Goal: Register for event/course

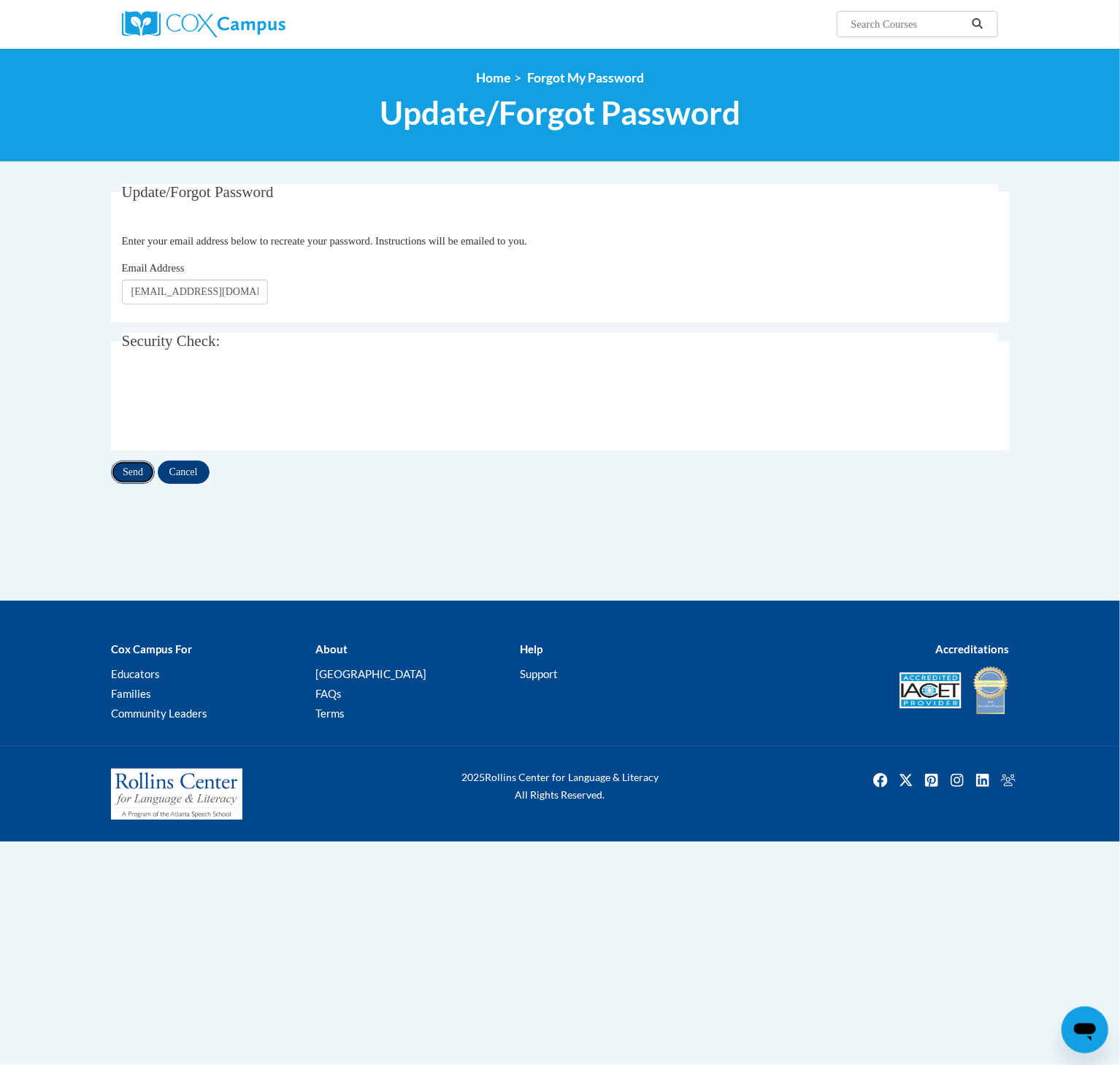
click at [129, 477] on input "Send" at bounding box center [132, 472] width 44 height 24
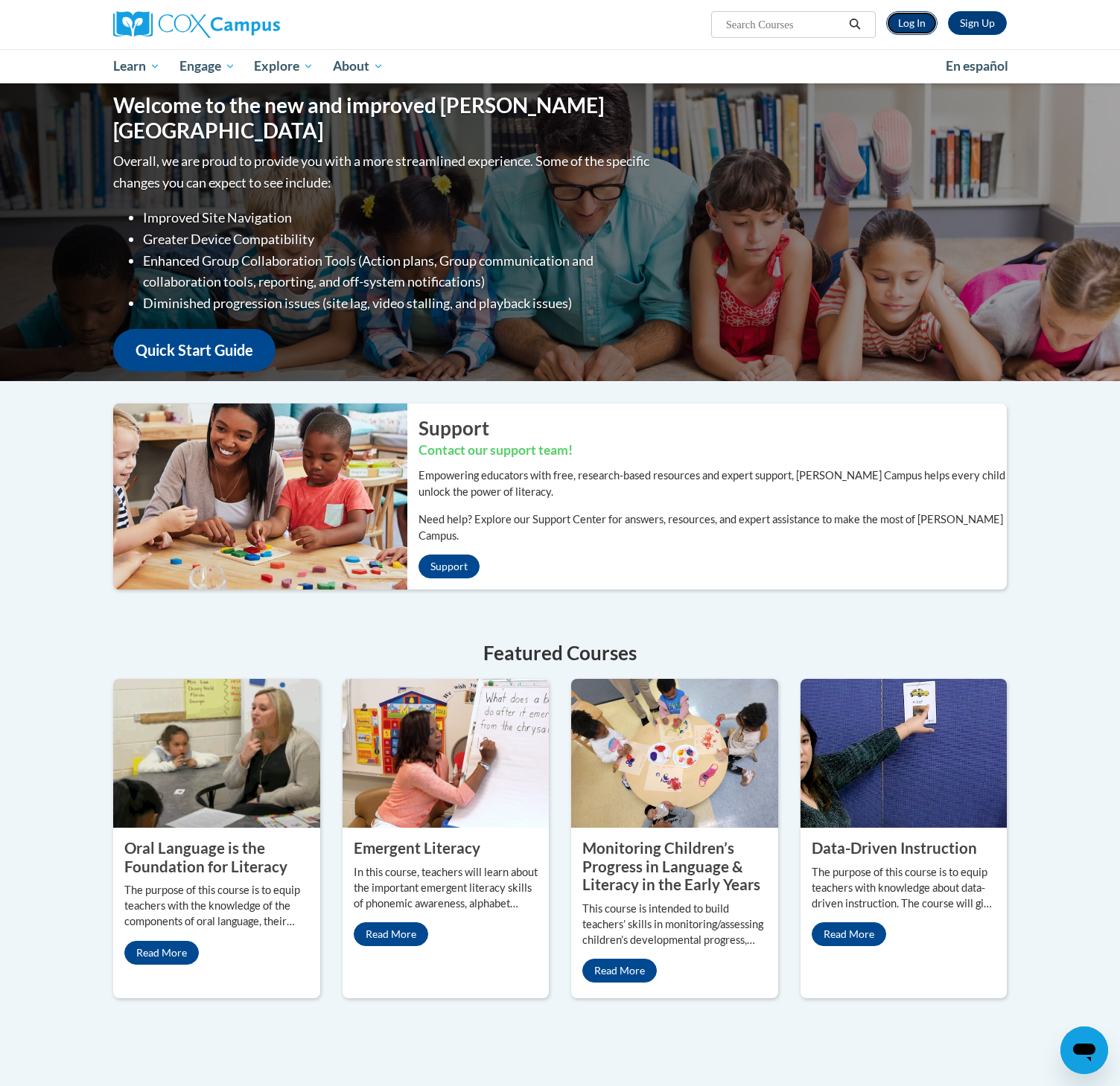
click at [915, 24] on link "Log In" at bounding box center [912, 23] width 52 height 24
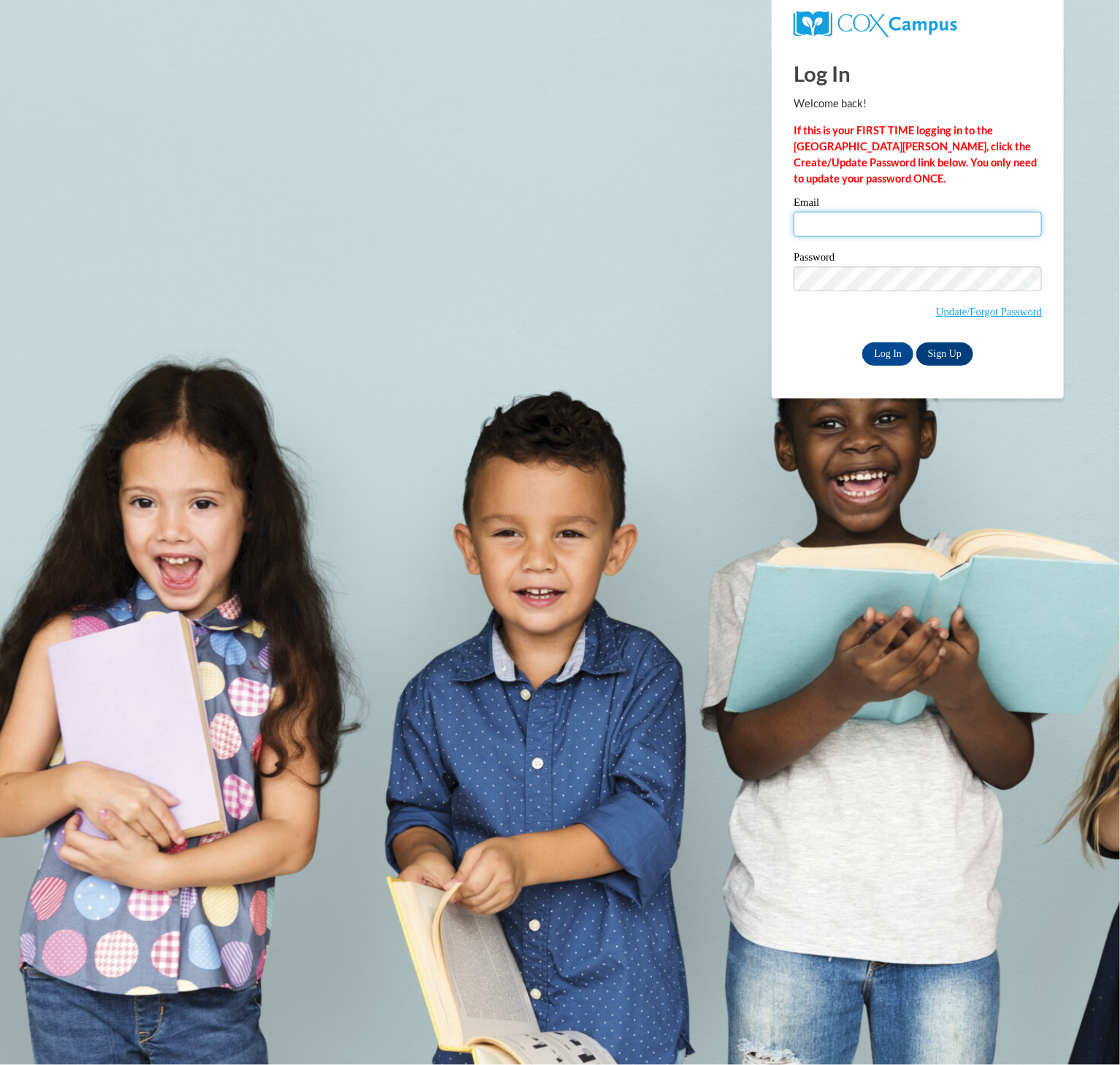
click at [889, 228] on input "Email" at bounding box center [917, 224] width 248 height 25
type input "arrowoodkassidee@gmail.com"
click at [874, 293] on span "Update/Forgot Password" at bounding box center [917, 297] width 248 height 61
click at [887, 353] on input "Log In" at bounding box center [887, 354] width 51 height 24
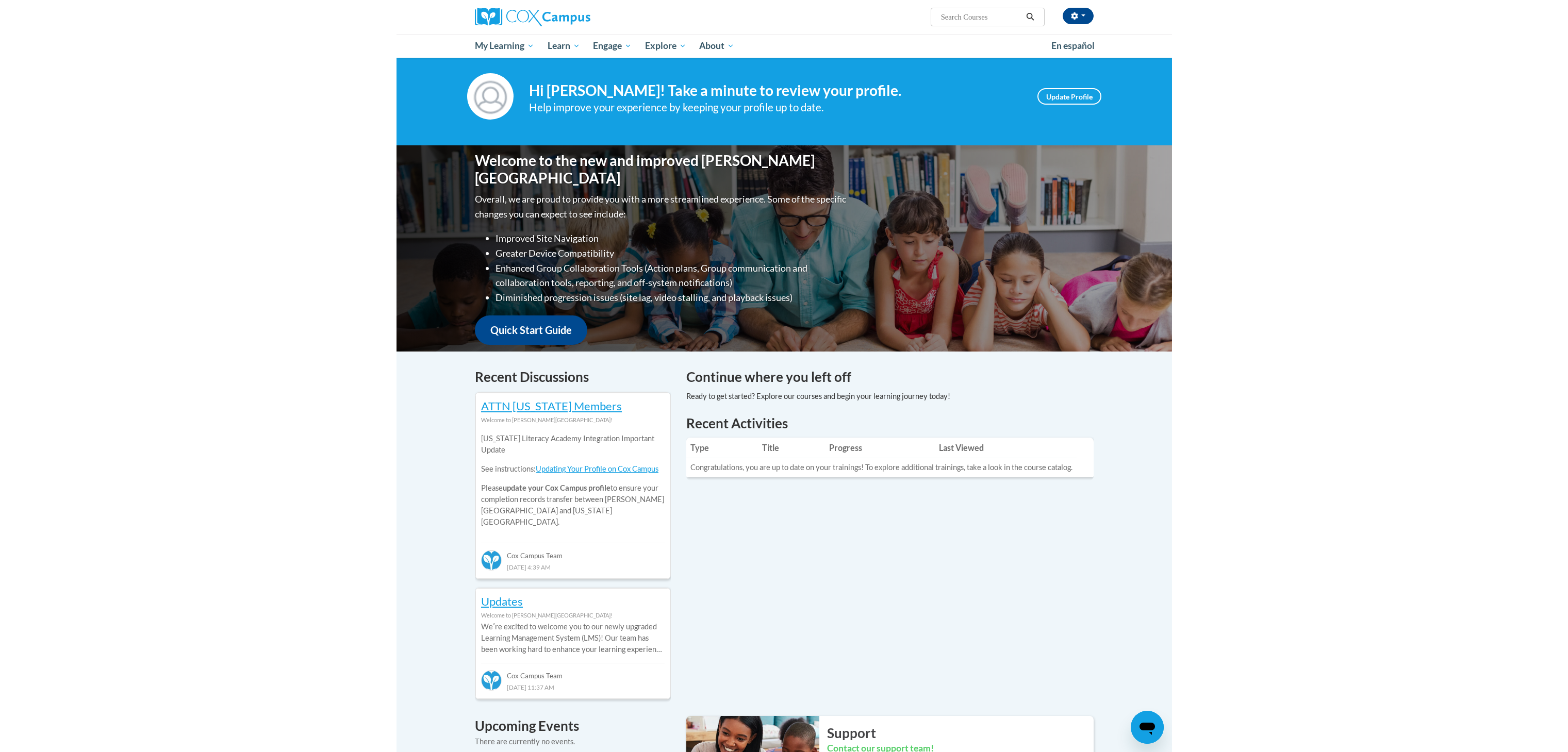
scroll to position [8, 0]
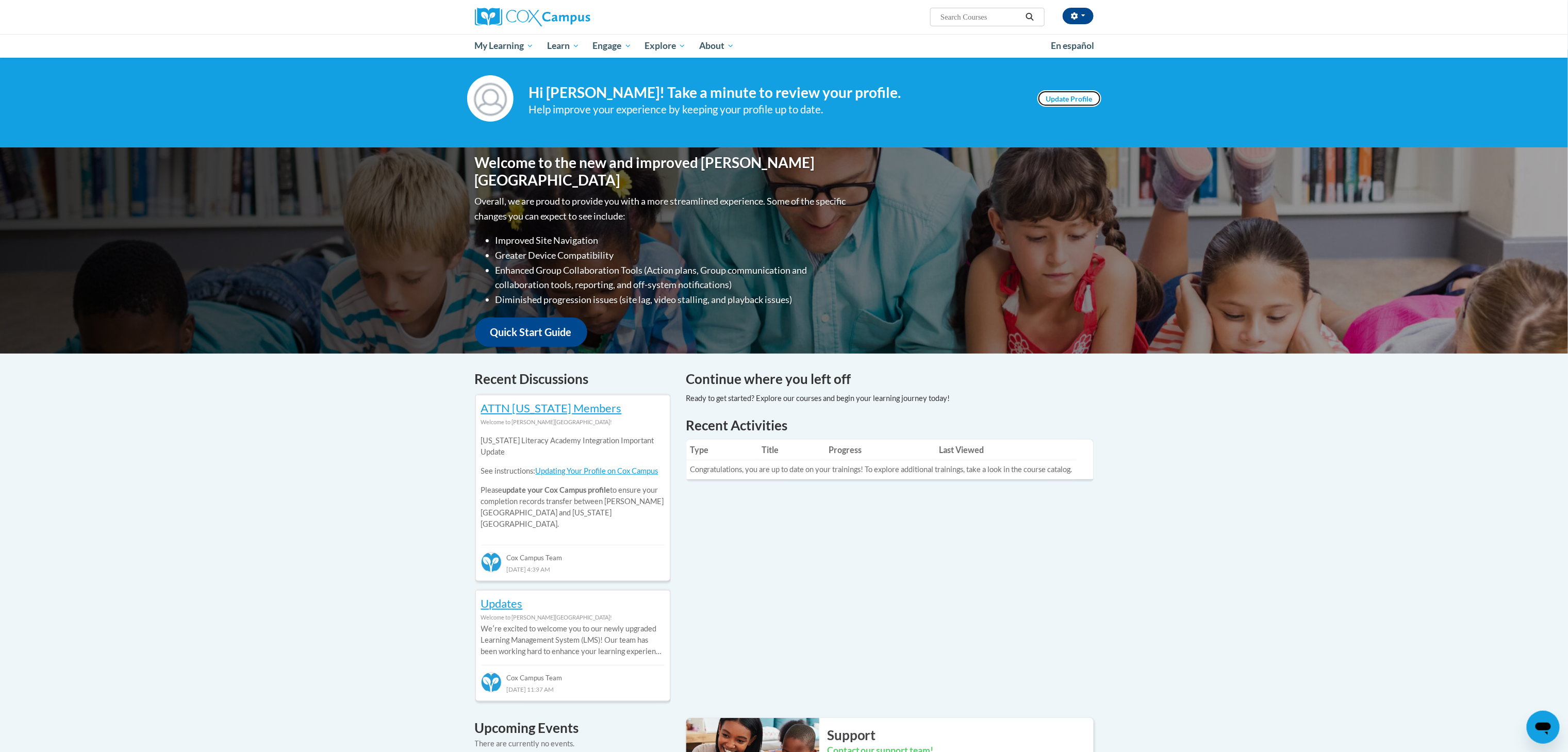
click at [775, 103] on link "Update Profile" at bounding box center [1069, 98] width 64 height 17
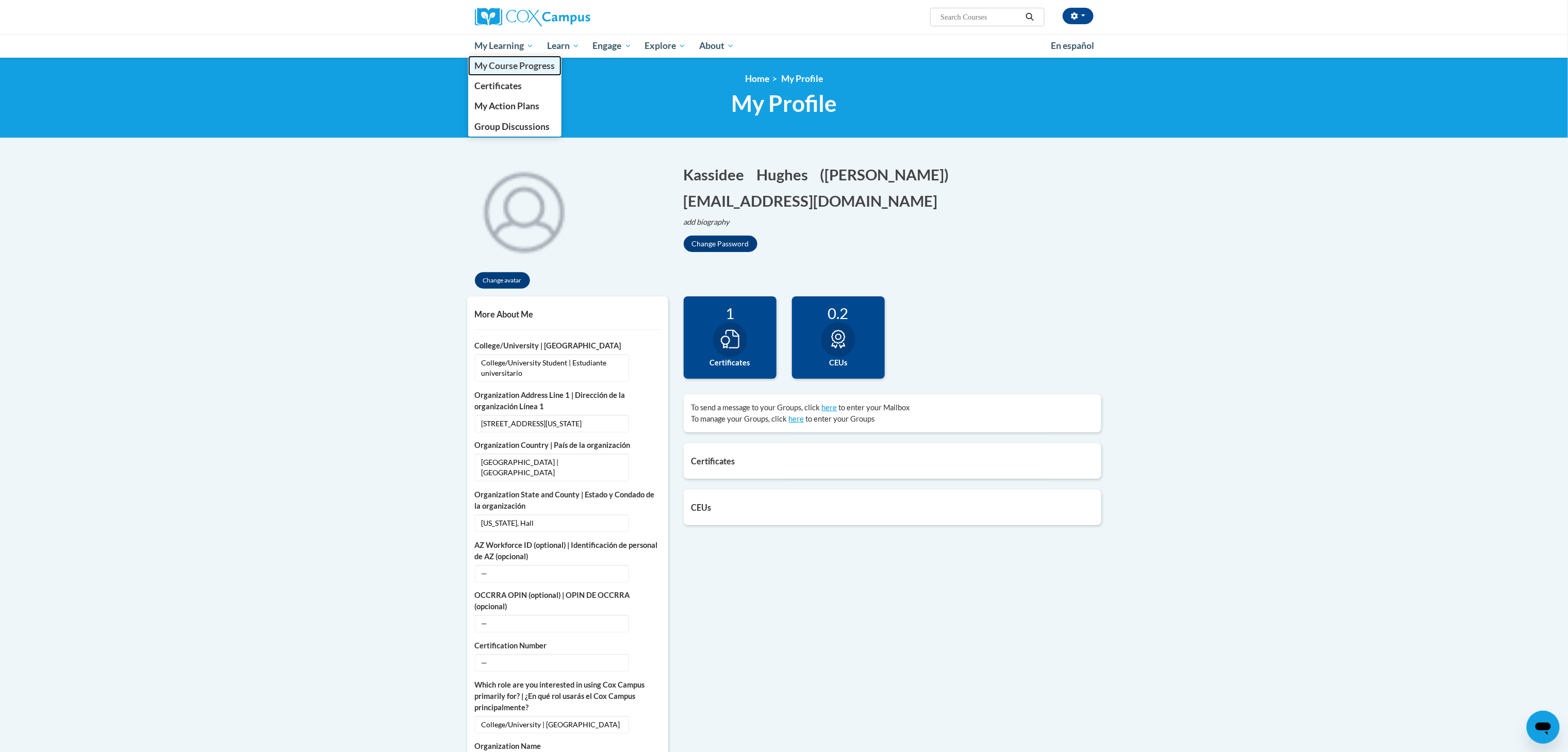
click at [528, 65] on span "My Course Progress" at bounding box center [514, 66] width 81 height 11
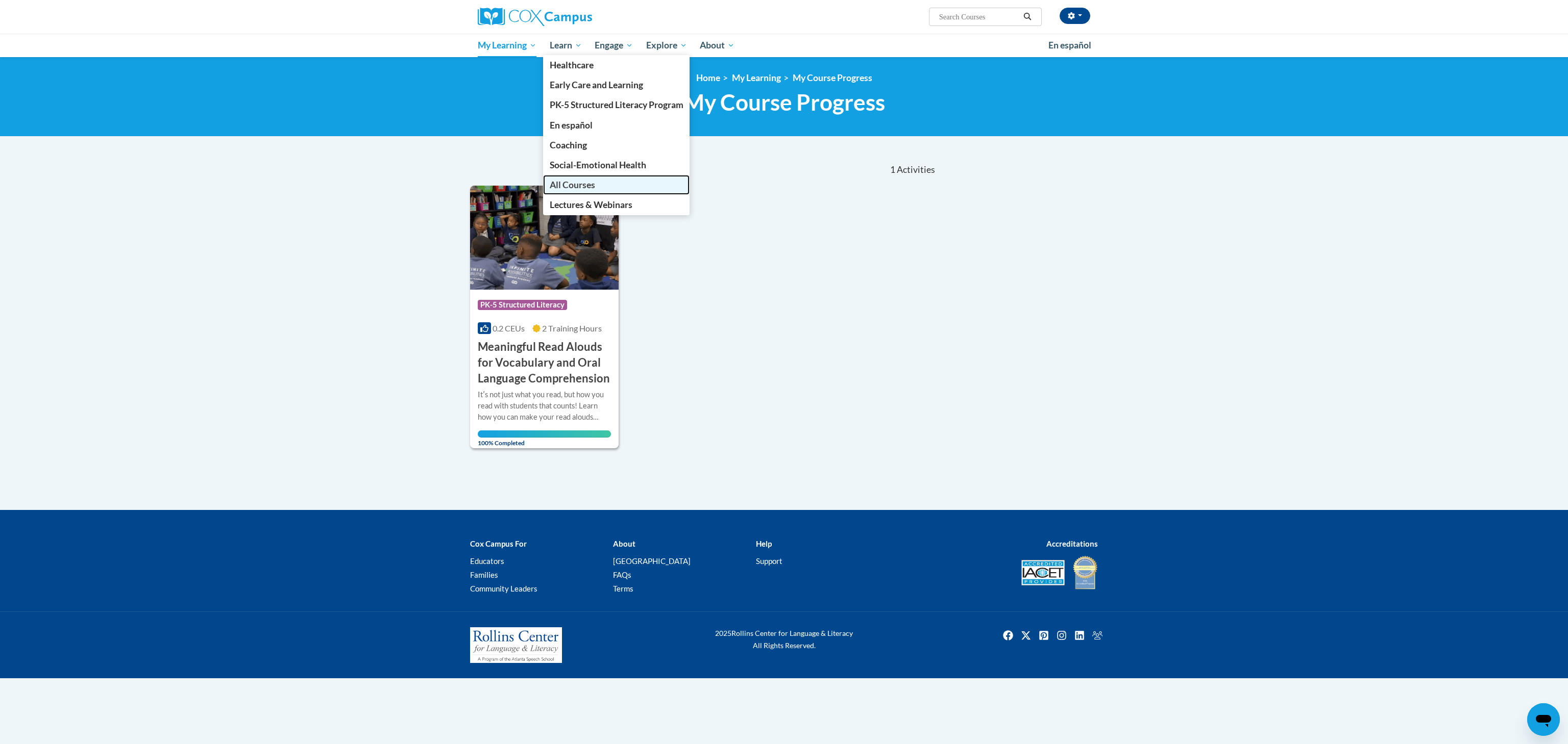
click at [579, 185] on span "All Courses" at bounding box center [572, 185] width 46 height 11
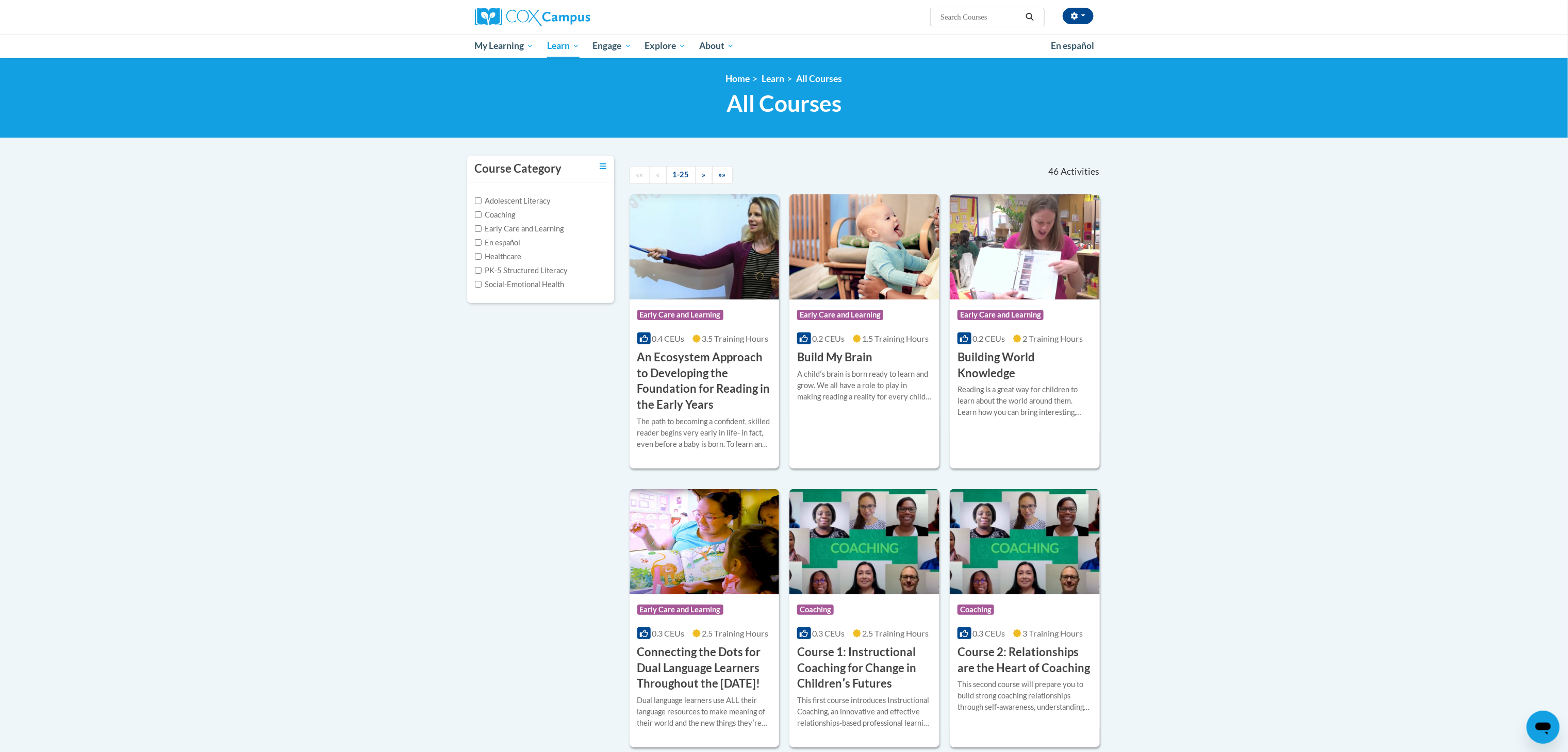
click at [959, 22] on input "Search..." at bounding box center [981, 17] width 82 height 12
type input "oral language is the foundation of literacy"
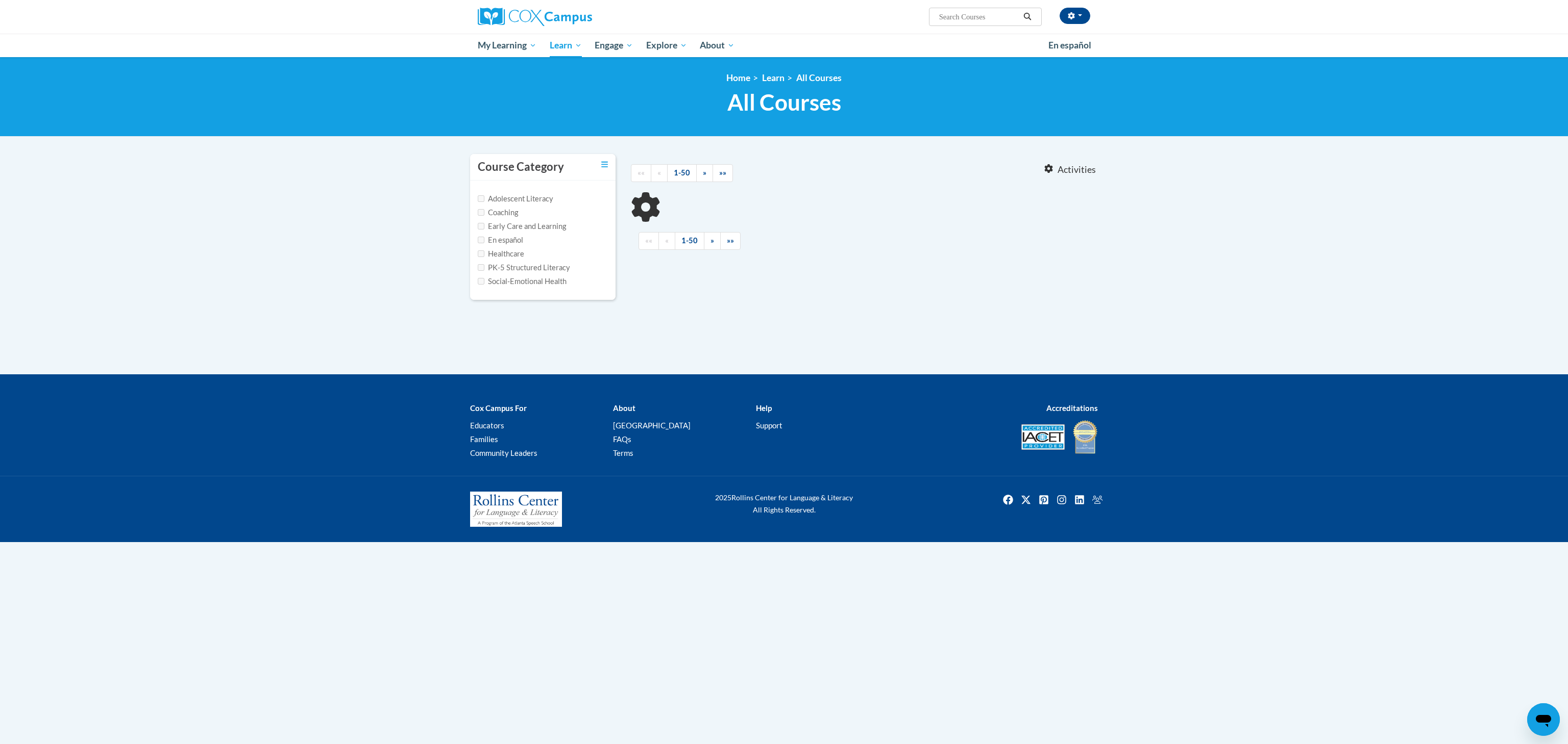
type input "oral language is the foundation of literacy"
click at [989, 10] on span "Search Search... oral language is the foundation of literacy" at bounding box center [985, 17] width 113 height 18
click at [985, 10] on span "Search Search... oral language is the foundation of literacy" at bounding box center [985, 17] width 113 height 18
click at [1005, 18] on input "oral language is the foundation of literacy" at bounding box center [979, 17] width 82 height 12
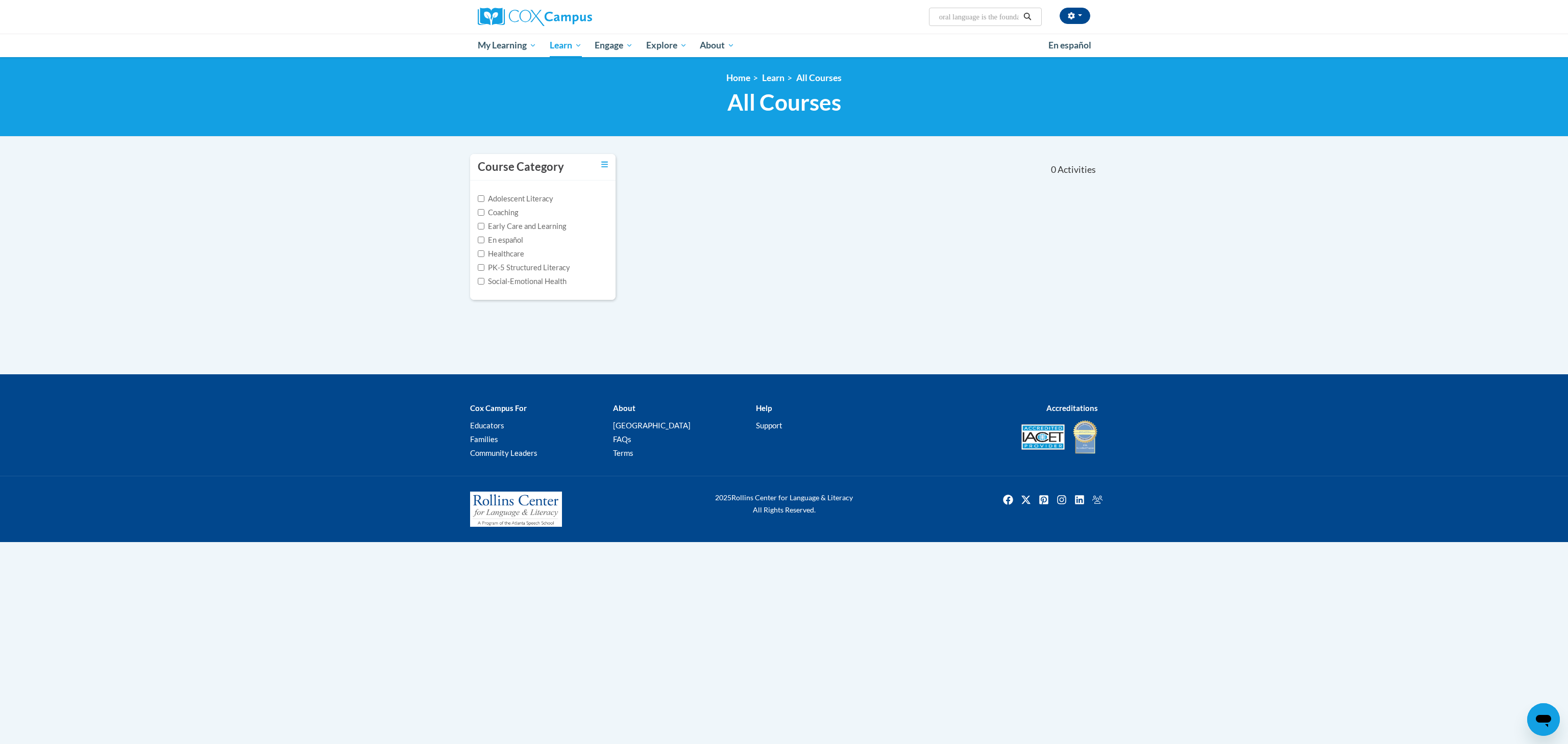
click at [1005, 18] on input "oral language is the foundation of literacy" at bounding box center [979, 17] width 82 height 12
type input "oral language"
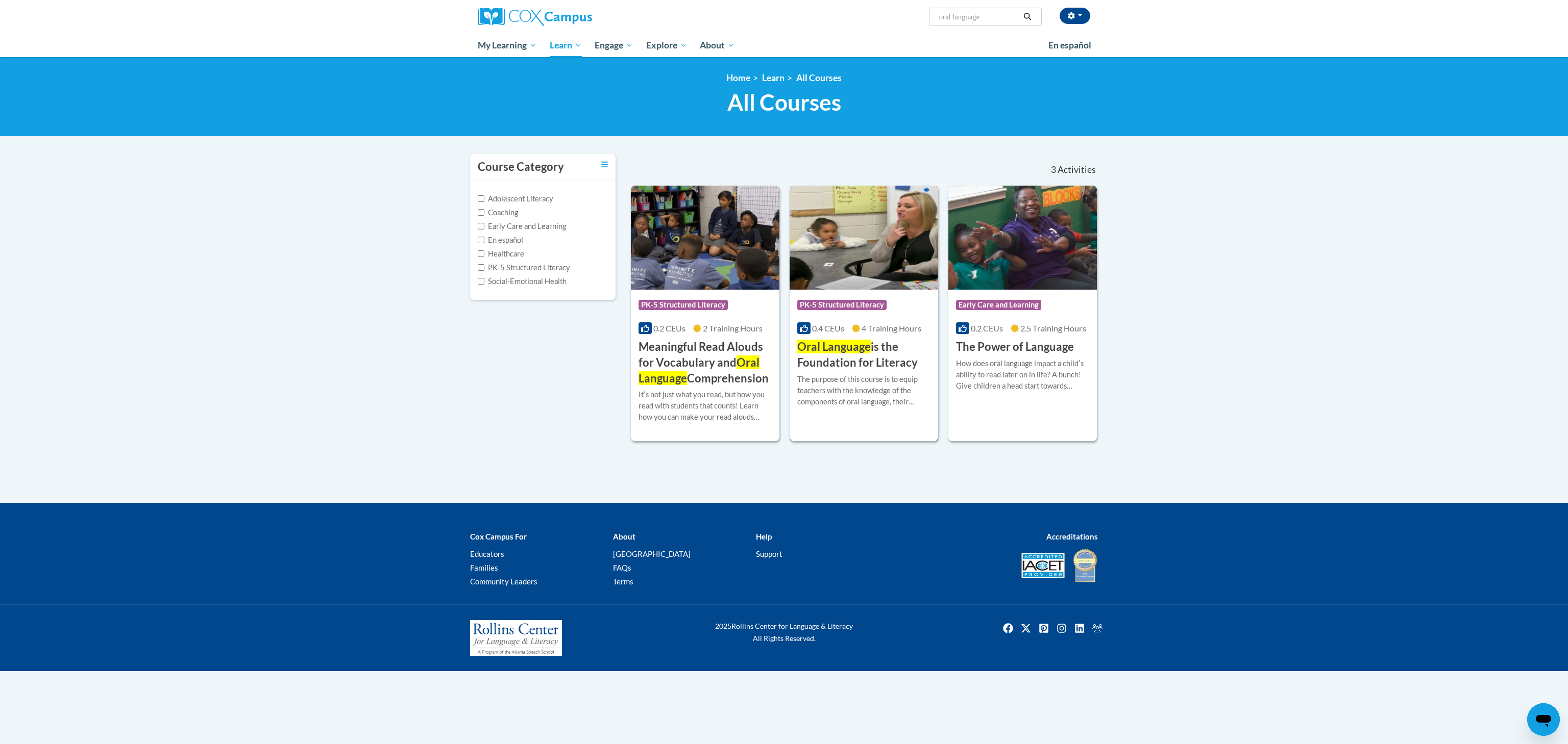
click at [876, 370] on h3 "Oral Language is the Foundation for Literacy" at bounding box center [864, 355] width 133 height 32
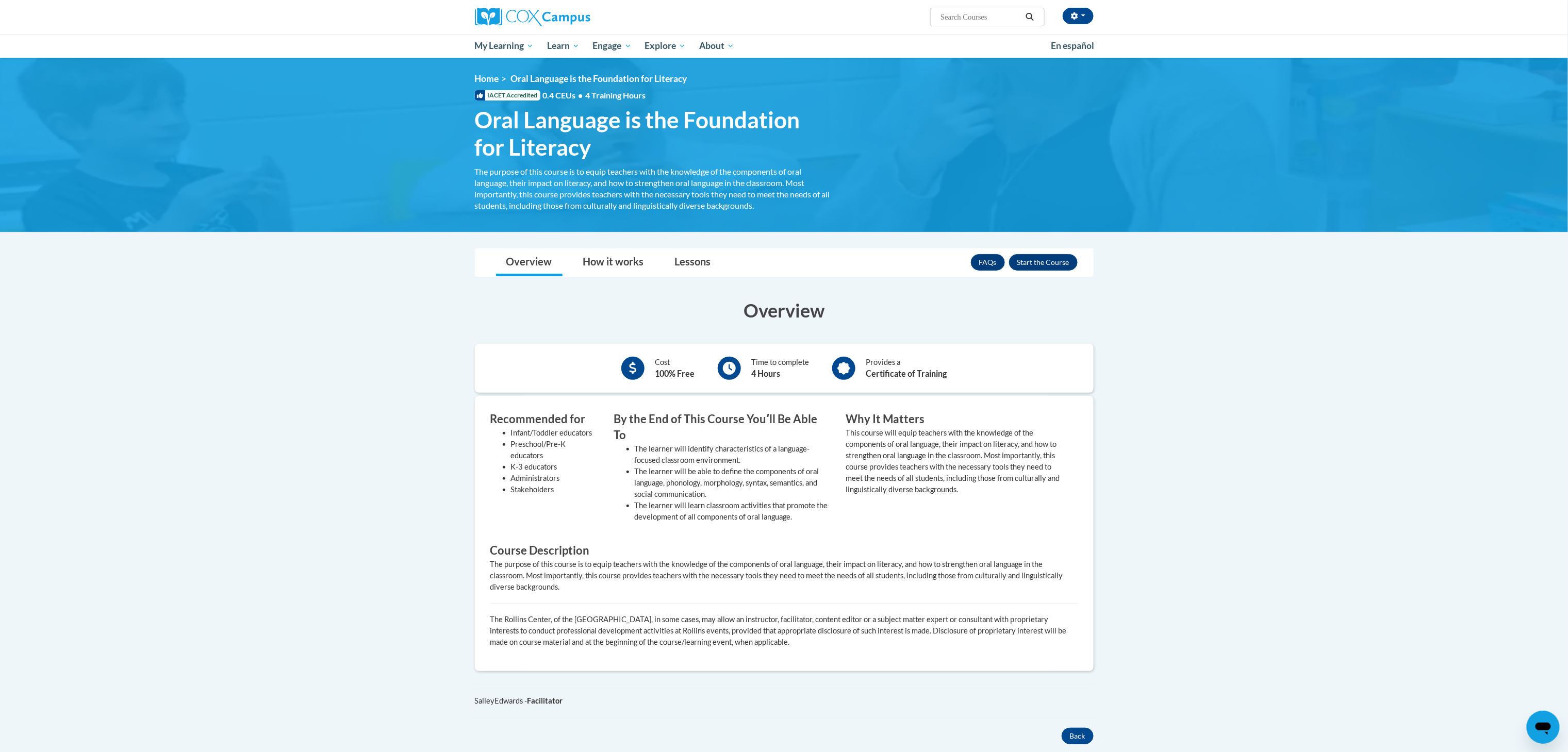
scroll to position [1, 0]
click at [1053, 255] on button "Enroll" at bounding box center [1043, 262] width 69 height 17
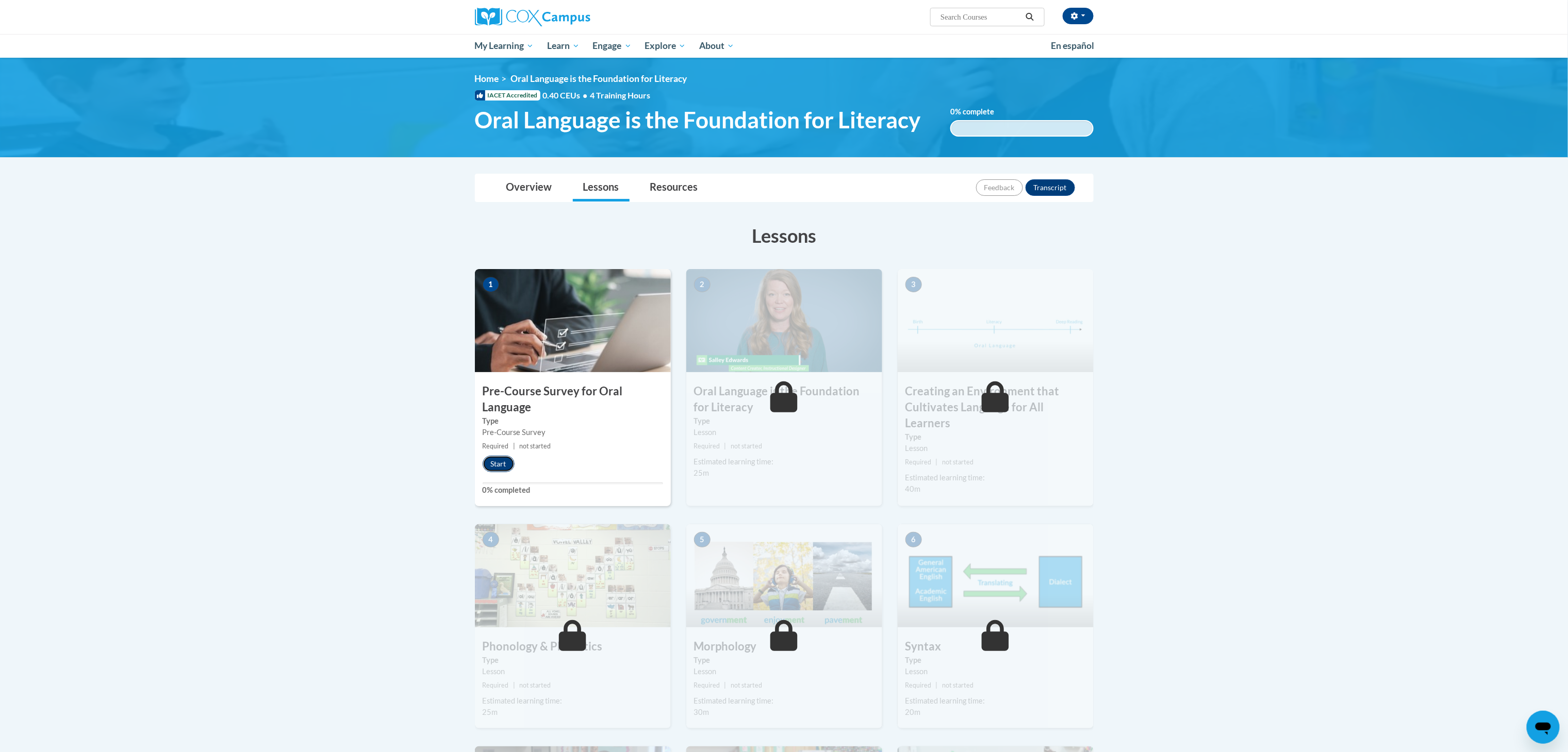
click at [504, 472] on button "Start" at bounding box center [499, 464] width 32 height 17
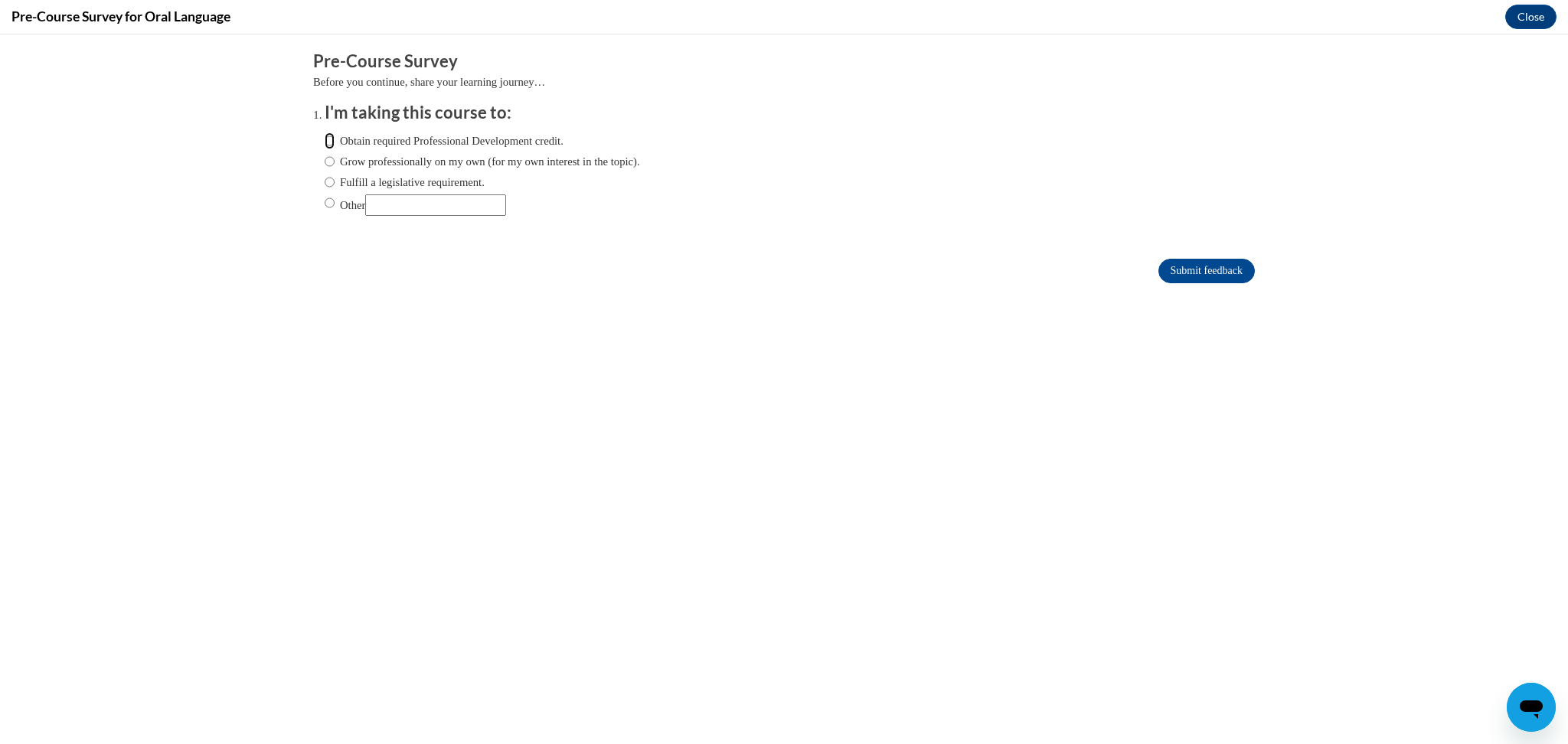
click at [325, 142] on input "Obtain required Professional Development credit." at bounding box center [330, 141] width 10 height 16
radio input "true"
click at [1177, 280] on input "Submit feedback" at bounding box center [1207, 270] width 97 height 25
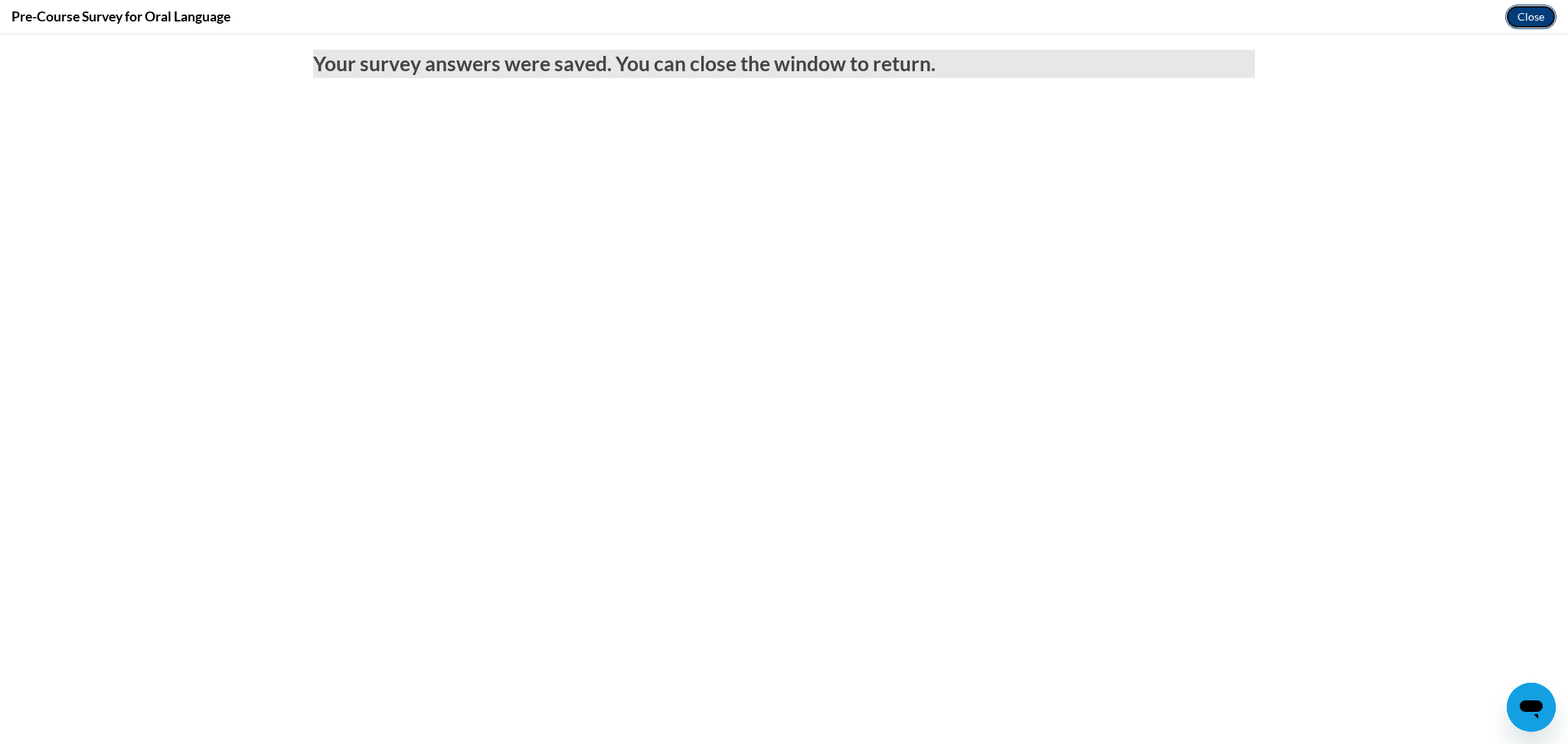
click at [1524, 22] on button "Close" at bounding box center [1531, 16] width 51 height 25
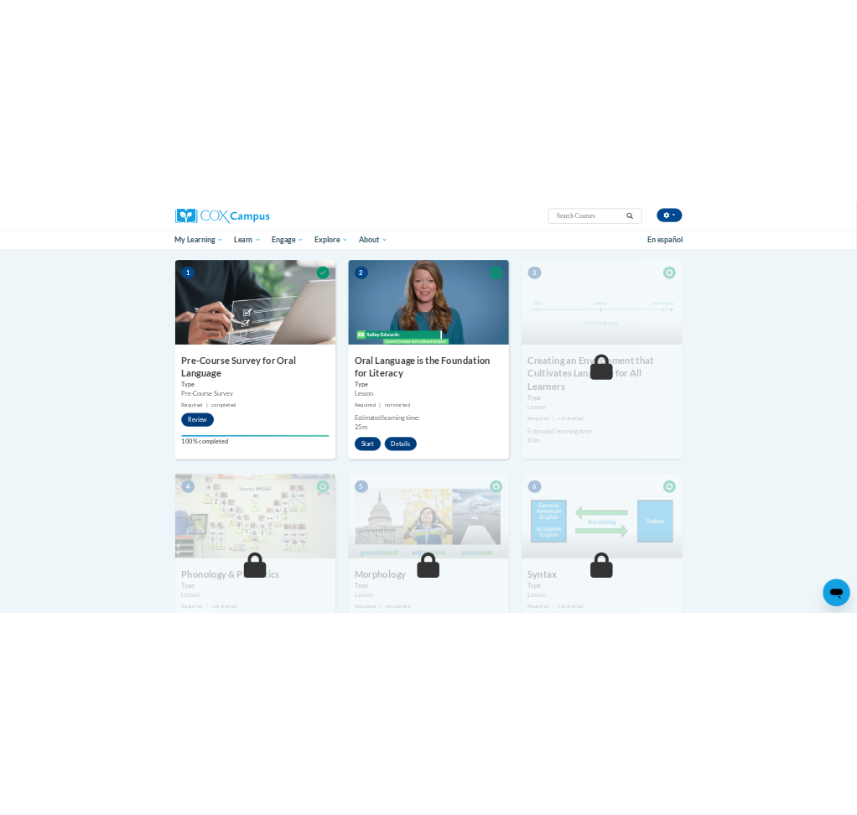
scroll to position [192, 0]
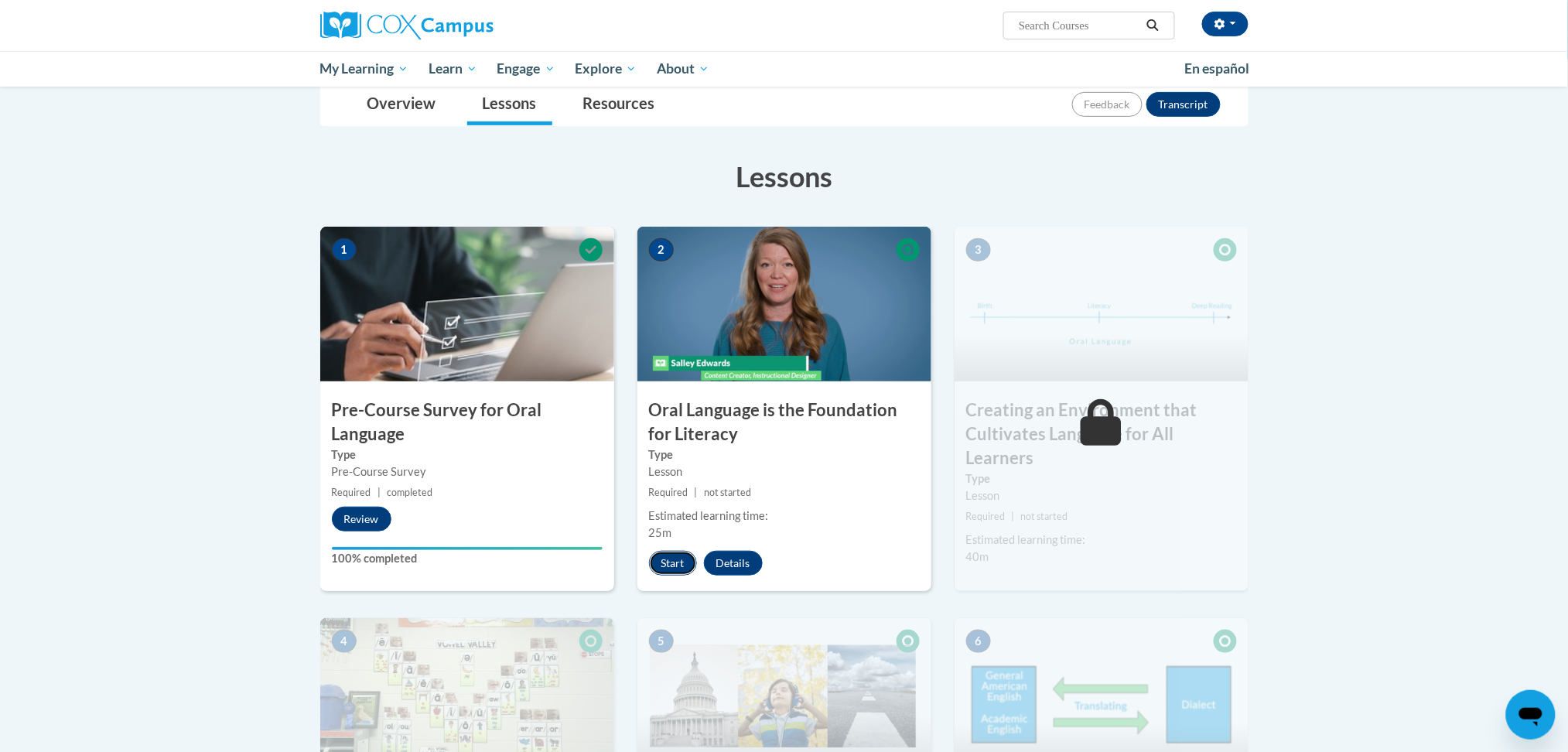
click at [662, 554] on button "Start" at bounding box center [673, 563] width 48 height 25
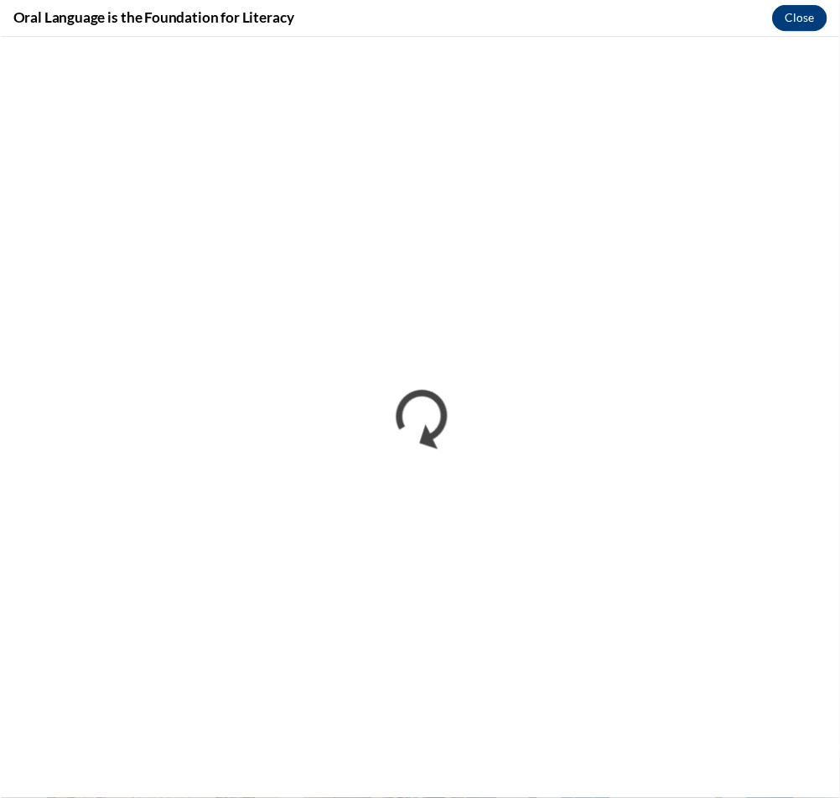
scroll to position [0, 0]
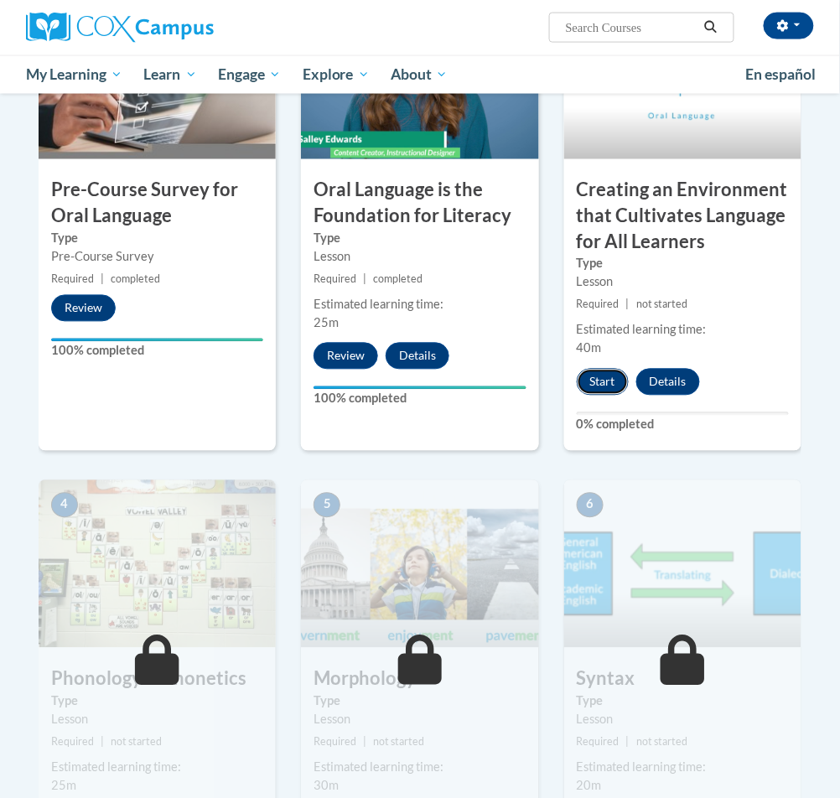
click at [595, 389] on button "Start" at bounding box center [603, 382] width 52 height 27
